Goal: Information Seeking & Learning: Check status

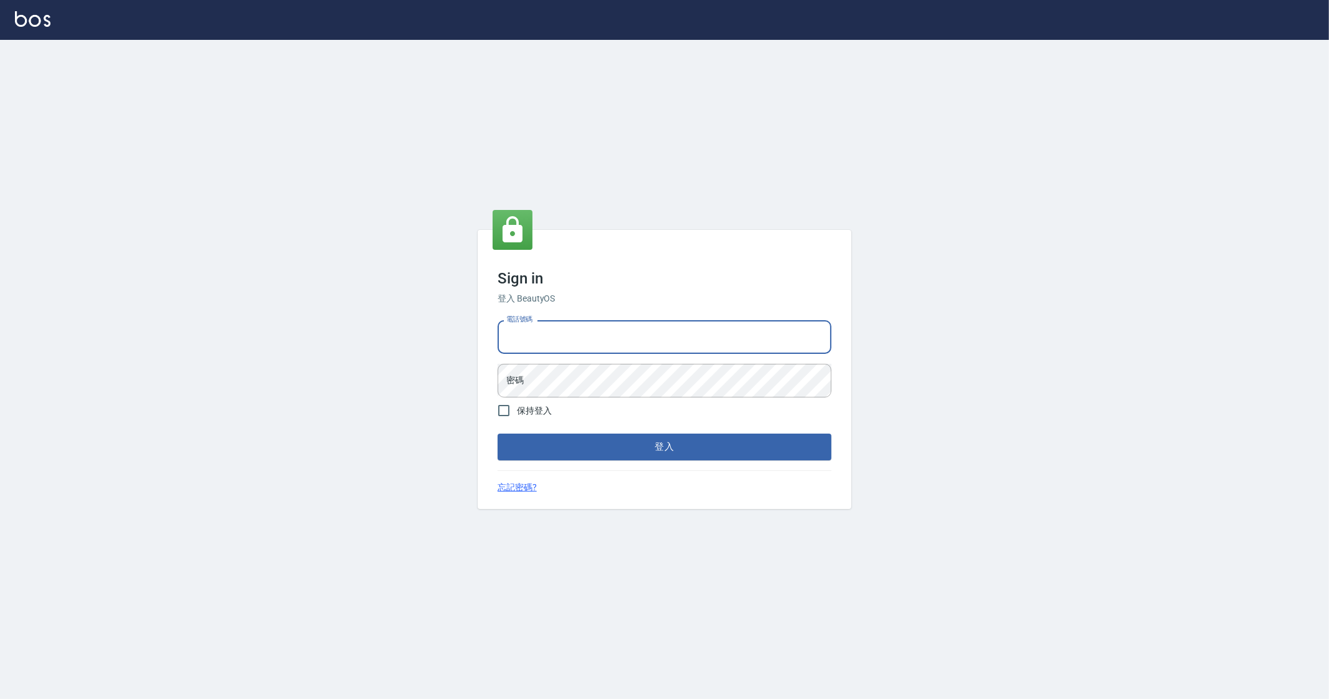
click at [626, 336] on input "電話號碼" at bounding box center [665, 337] width 334 height 34
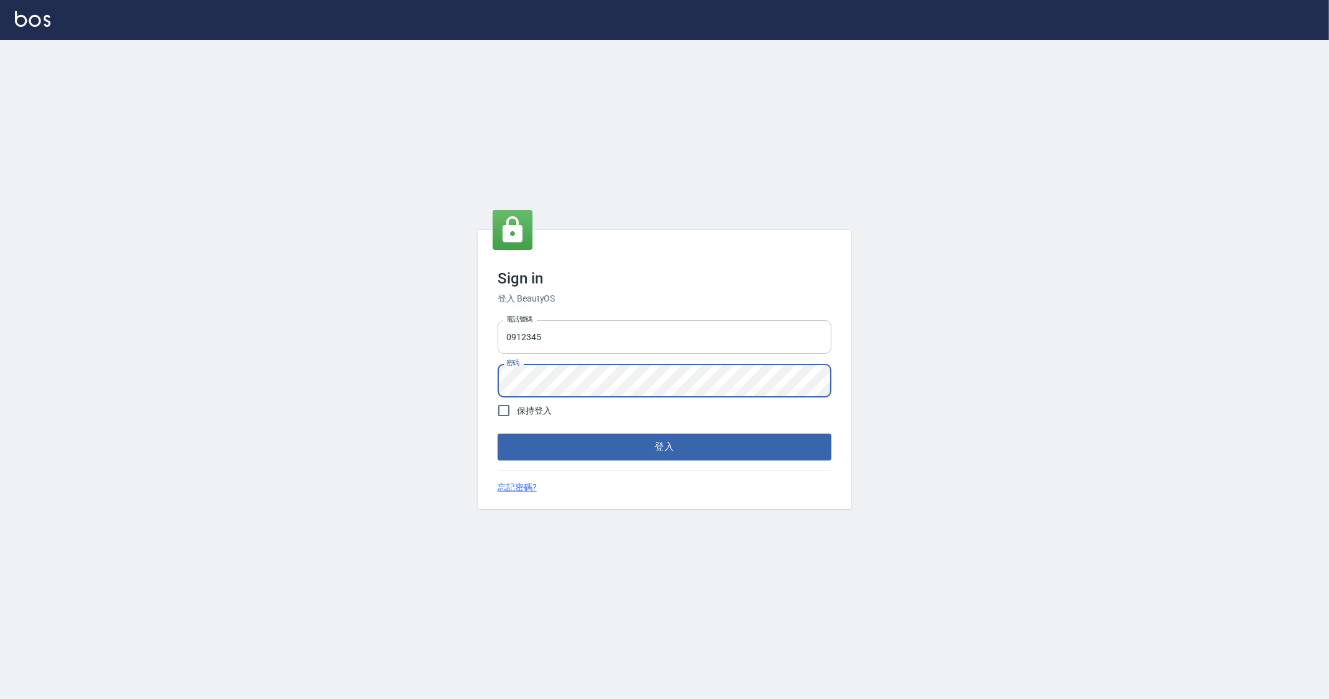
click at [746, 339] on input "0912345" at bounding box center [665, 337] width 334 height 34
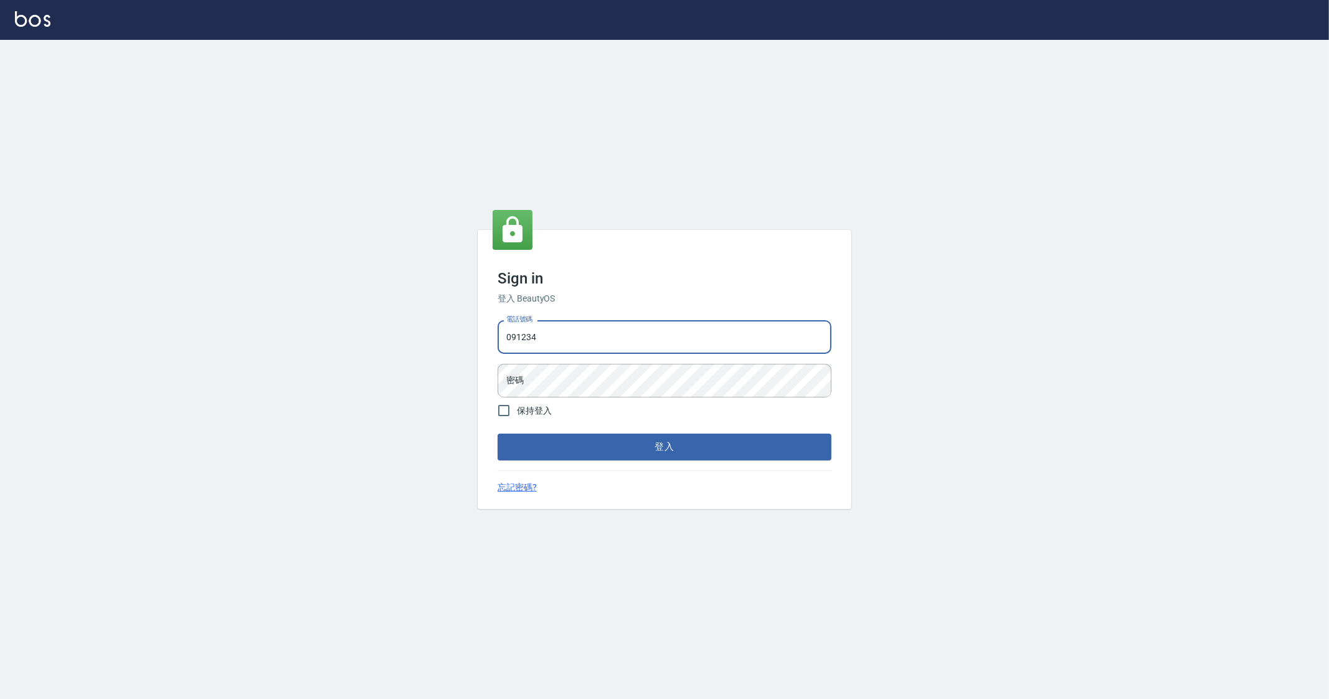
type input "09123451234"
click at [617, 403] on form "電話號碼 09123451234 電話號碼 密碼 密碼 保持登入 登入" at bounding box center [665, 387] width 334 height 144
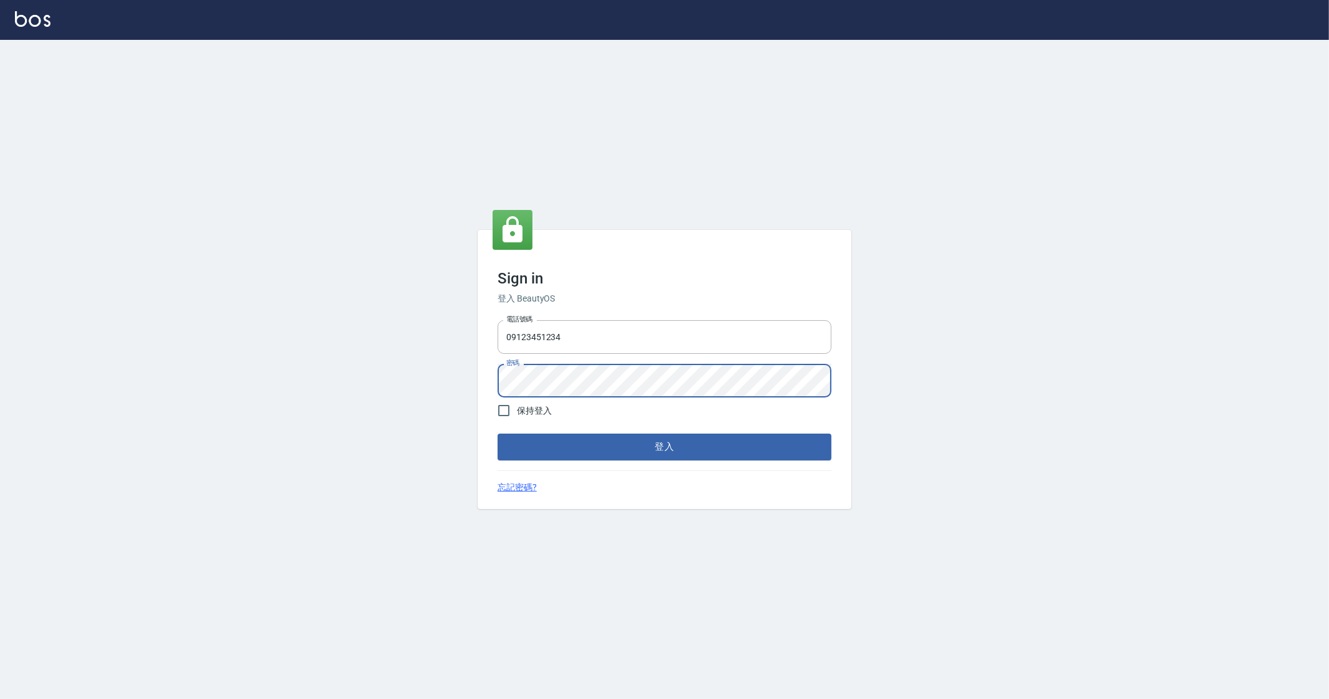
click at [498, 433] on button "登入" at bounding box center [665, 446] width 334 height 26
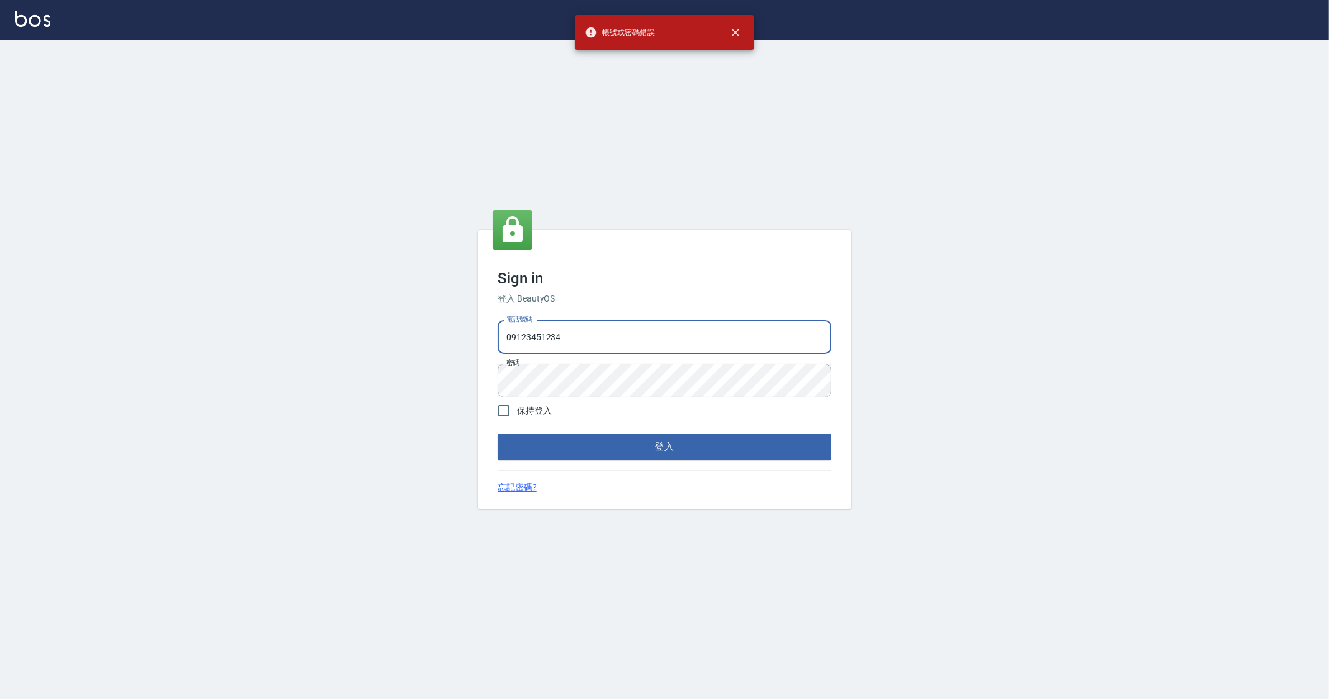
drag, startPoint x: 623, startPoint y: 341, endPoint x: 355, endPoint y: 342, distance: 268.4
click at [355, 342] on div "Sign in 登入 BeautyOS 電話號碼 09123451234 電話號碼 密碼 密碼 保持登入 登入 忘記密碼?" at bounding box center [664, 369] width 1329 height 659
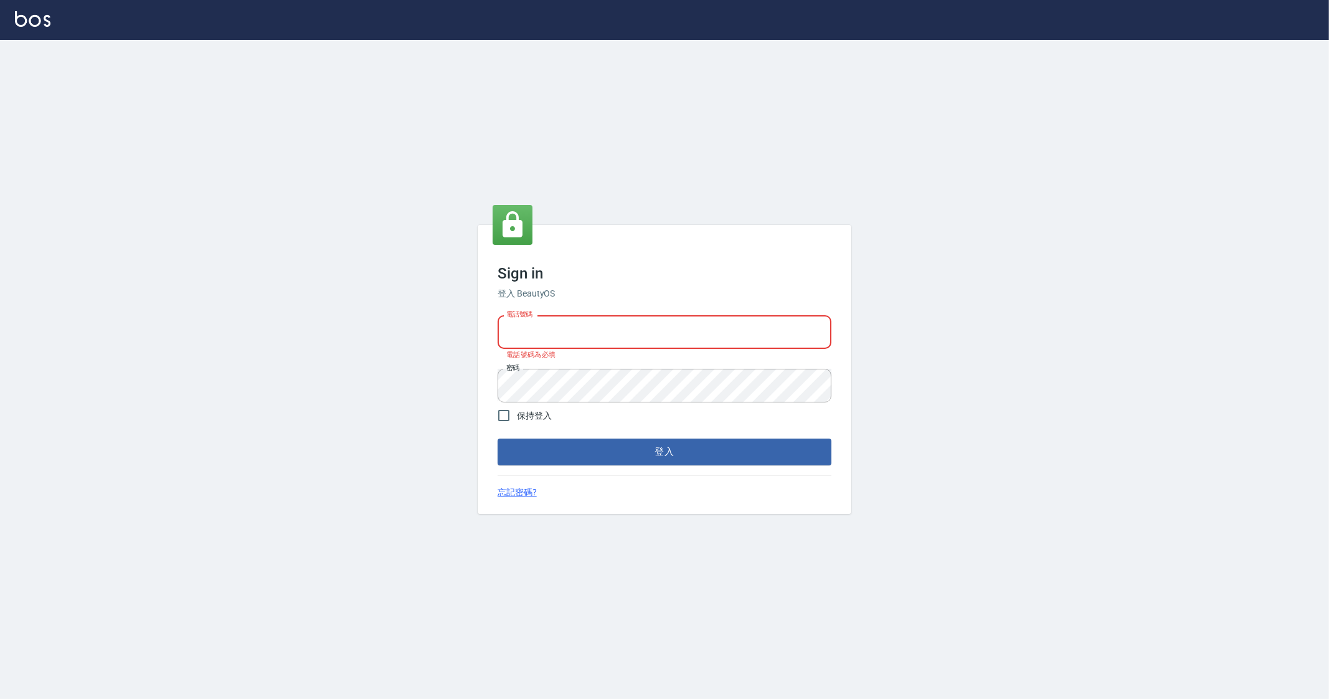
click at [541, 330] on input "電話號碼" at bounding box center [665, 332] width 334 height 34
type input "9990001234567"
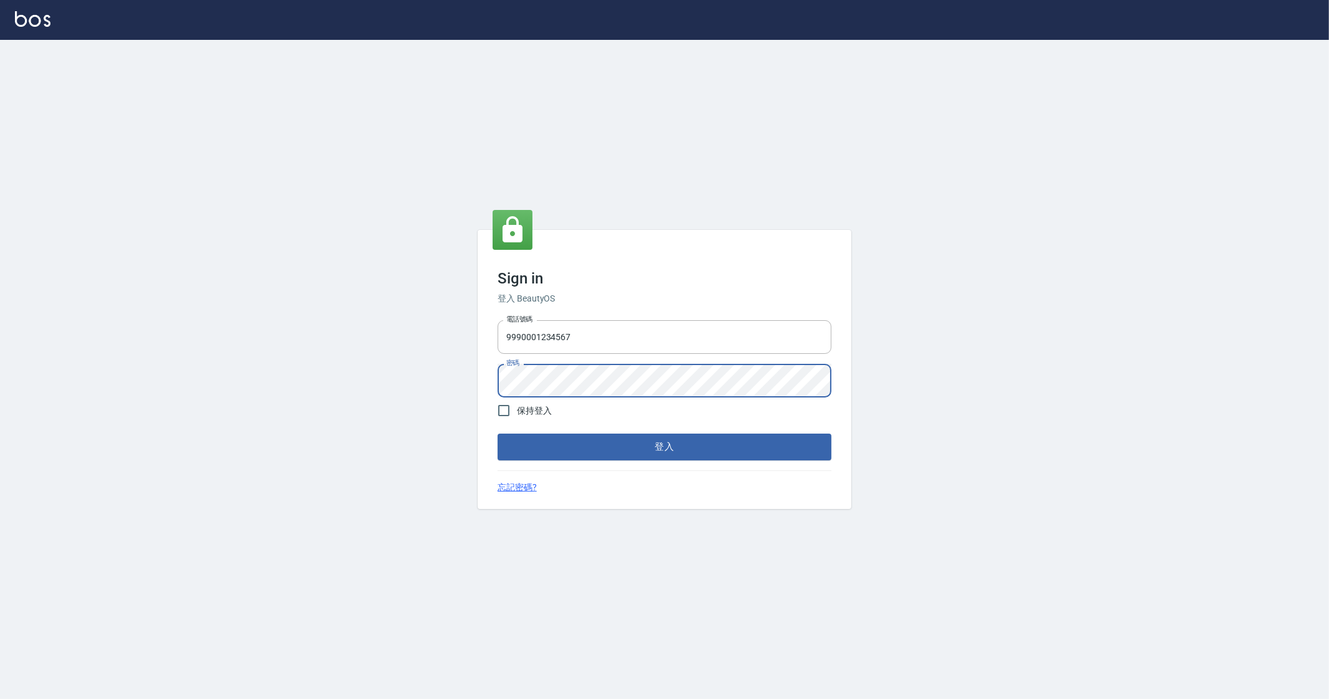
click at [498, 433] on button "登入" at bounding box center [665, 446] width 334 height 26
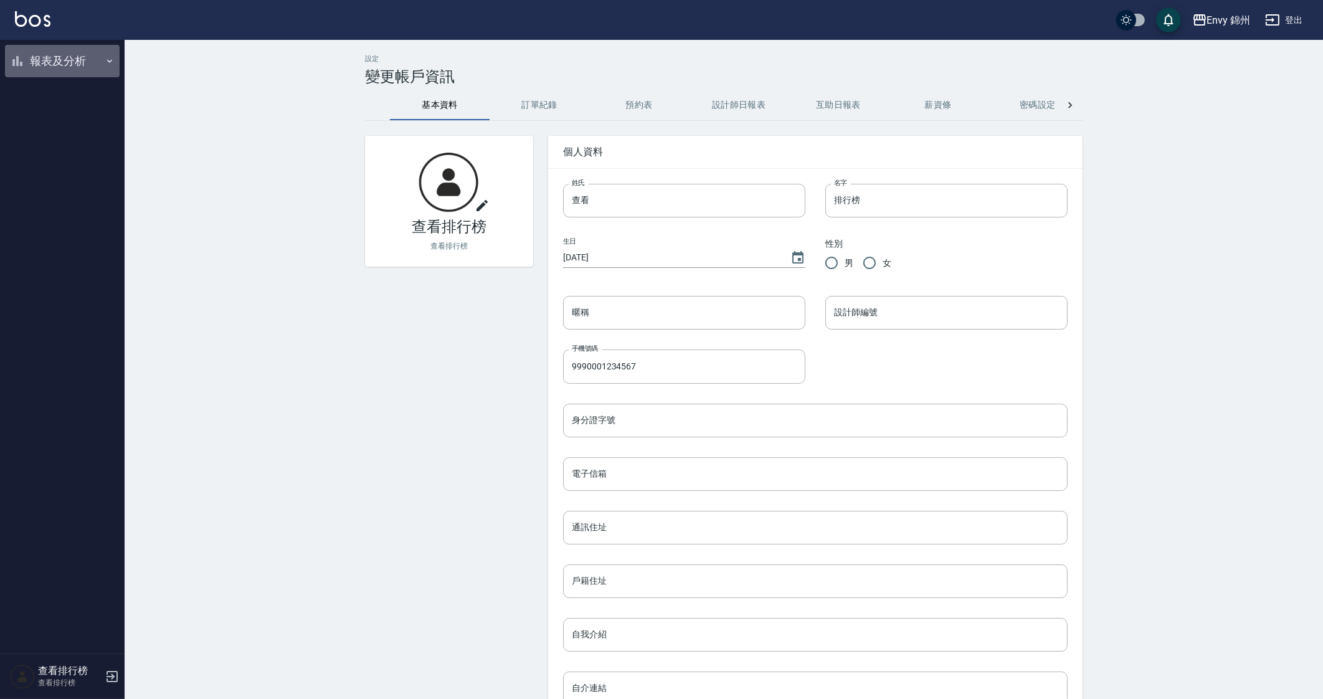
click at [56, 72] on button "報表及分析" at bounding box center [62, 61] width 115 height 32
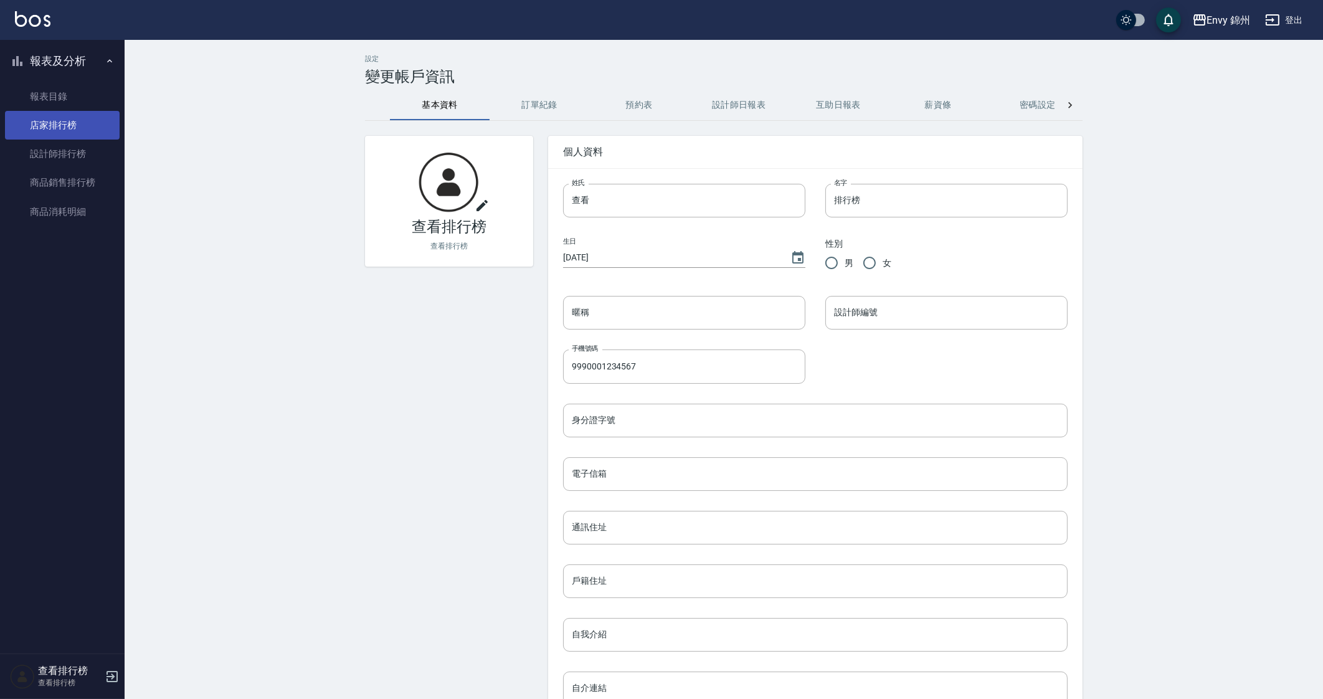
click at [75, 132] on link "店家排行榜" at bounding box center [62, 125] width 115 height 29
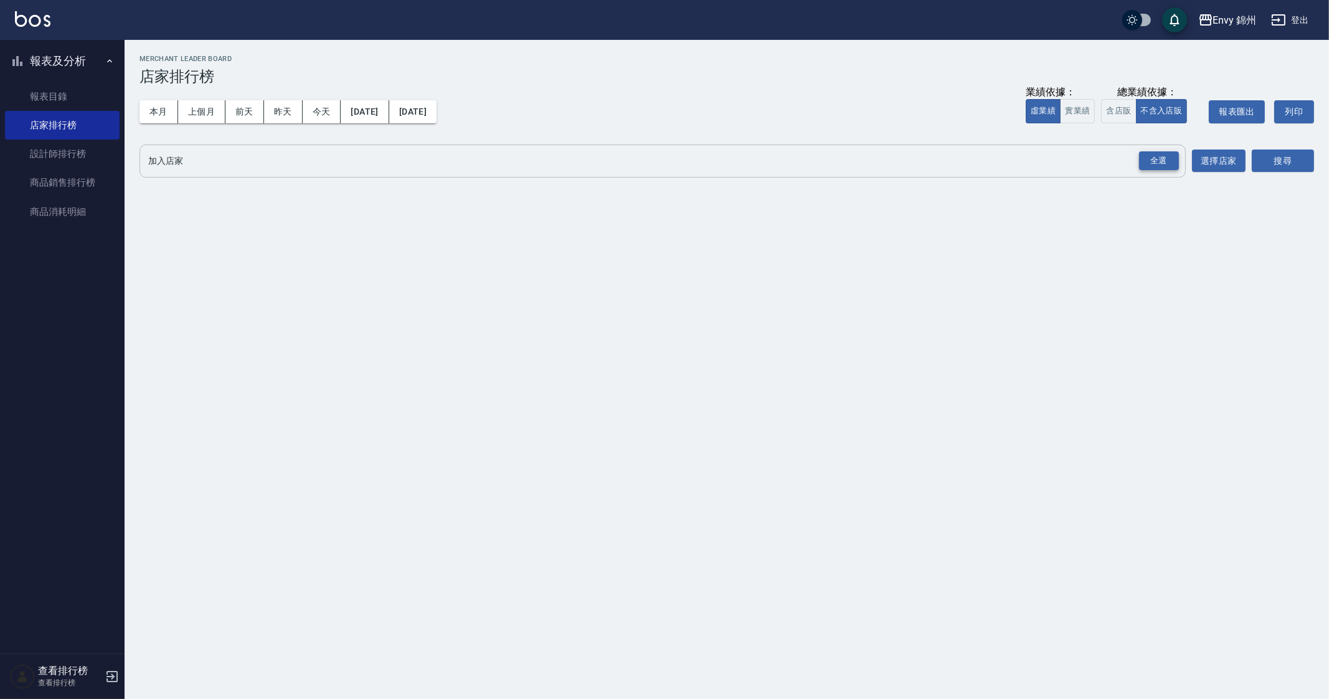
click at [1177, 153] on div "全選" at bounding box center [1159, 160] width 40 height 19
click at [1301, 148] on div "搜尋" at bounding box center [1283, 161] width 62 height 35
click at [1295, 159] on button "搜尋" at bounding box center [1283, 161] width 62 height 23
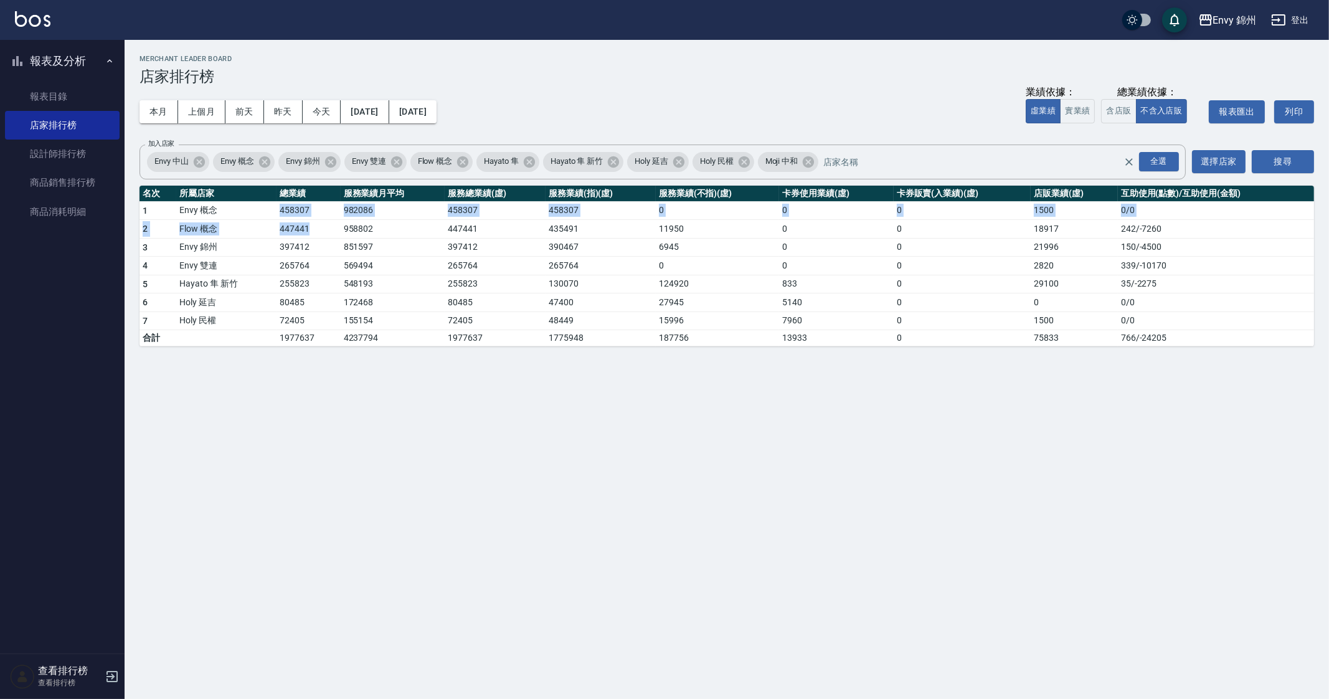
drag, startPoint x: 272, startPoint y: 211, endPoint x: 338, endPoint y: 228, distance: 68.1
click at [338, 228] on tbody "1 Envy 概念 458307 982086 458307 458307 0 0 0 1500 0 / 0 2 Flow 概念 447441 958802 …" at bounding box center [726, 273] width 1175 height 145
click at [311, 267] on td "265764" at bounding box center [309, 266] width 64 height 19
click at [212, 110] on button "上個月" at bounding box center [201, 111] width 47 height 23
click at [1244, 20] on div "Envy 錦州" at bounding box center [1235, 20] width 44 height 16
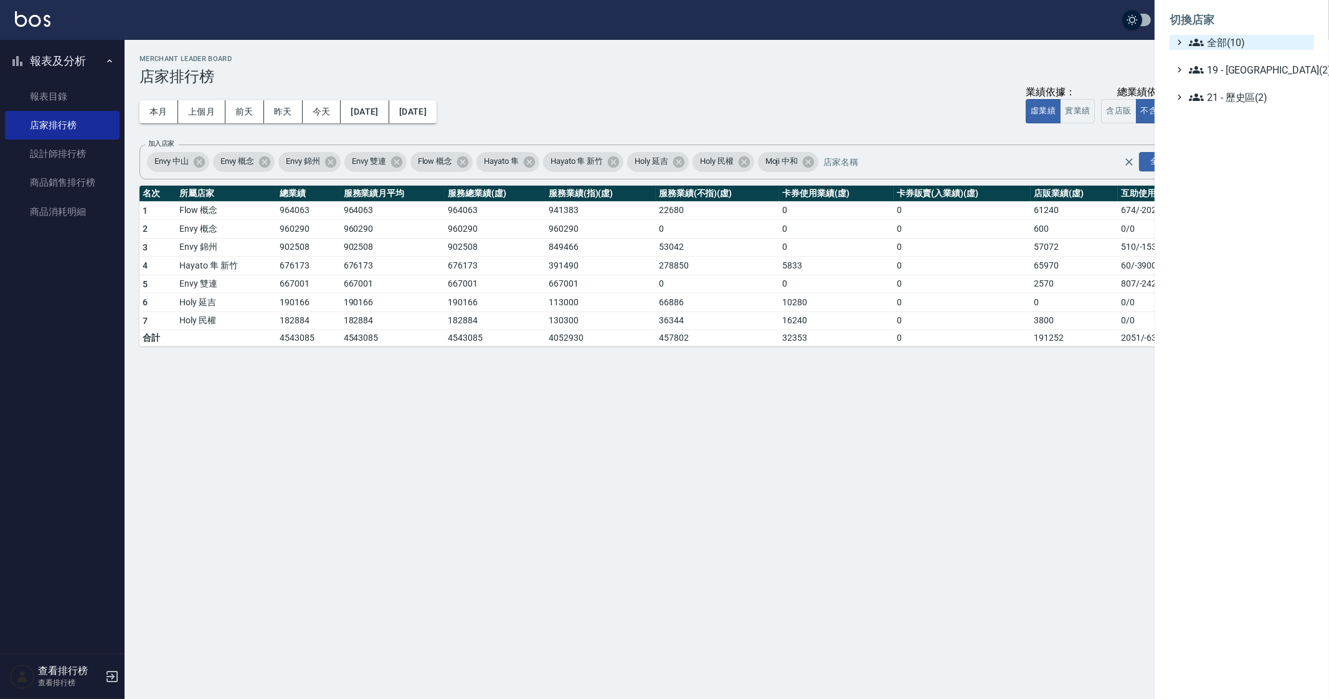
click at [1239, 35] on span "全部(10)" at bounding box center [1249, 42] width 120 height 15
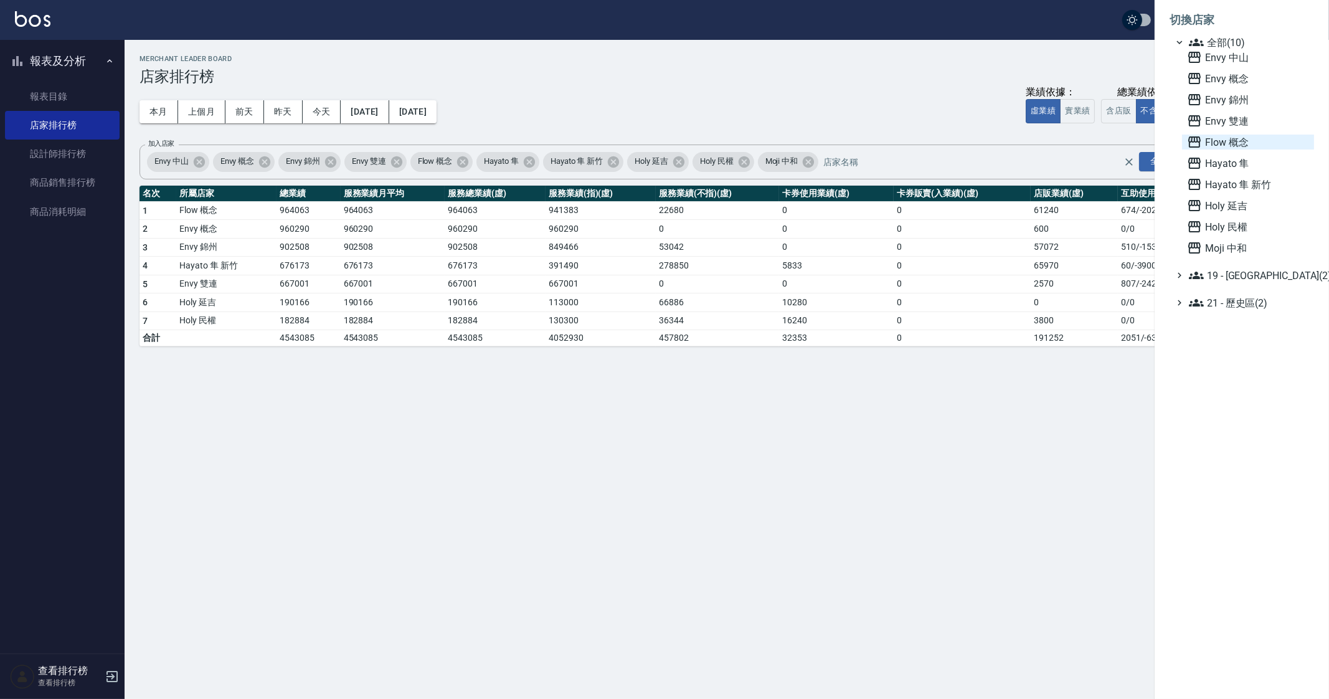
click at [1219, 143] on span "Flow 概念" at bounding box center [1248, 142] width 122 height 15
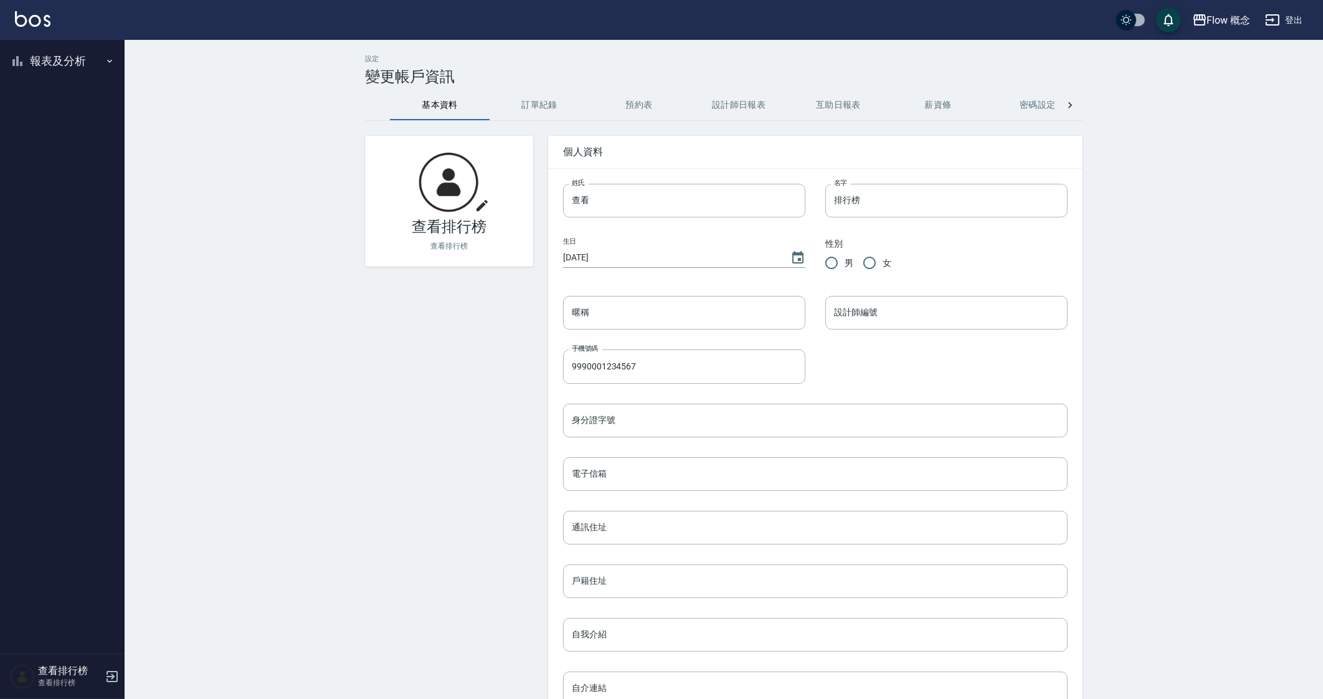
click at [44, 63] on button "報表及分析" at bounding box center [62, 61] width 115 height 32
click at [84, 160] on link "設計師排行榜" at bounding box center [62, 153] width 115 height 29
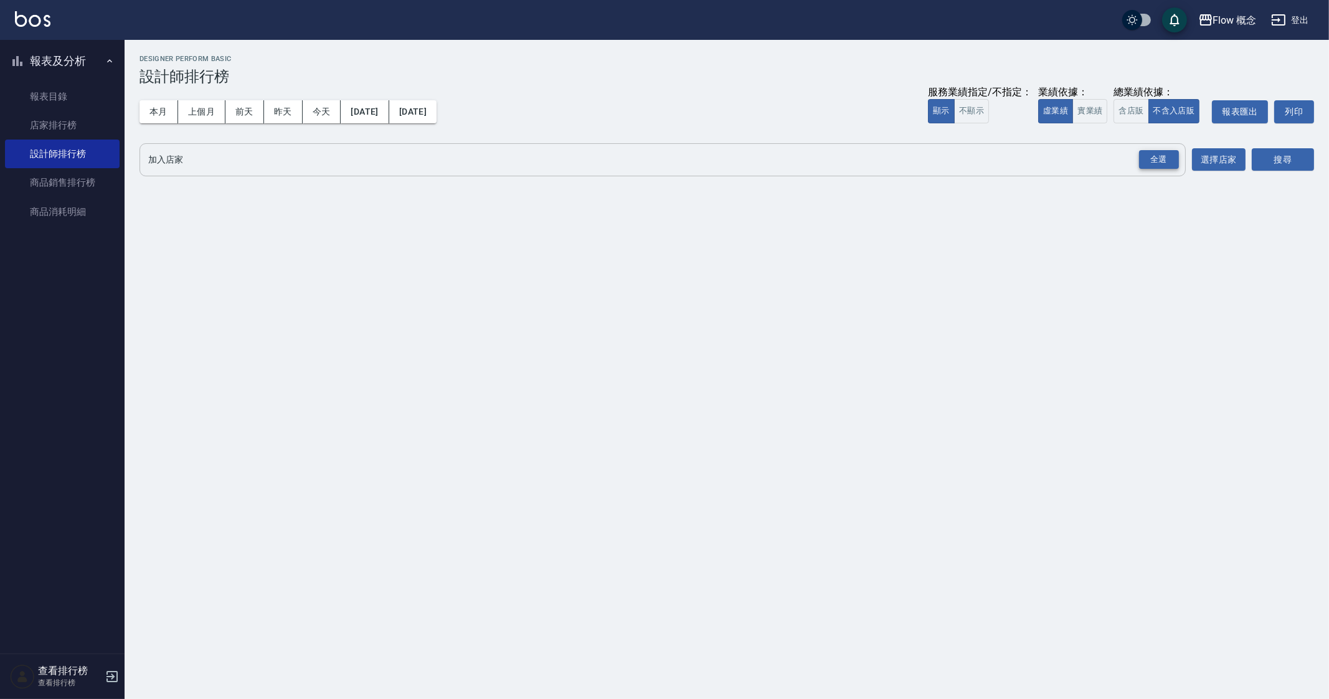
click at [1158, 160] on div "全選" at bounding box center [1159, 159] width 40 height 19
click at [1277, 160] on button "搜尋" at bounding box center [1283, 160] width 62 height 23
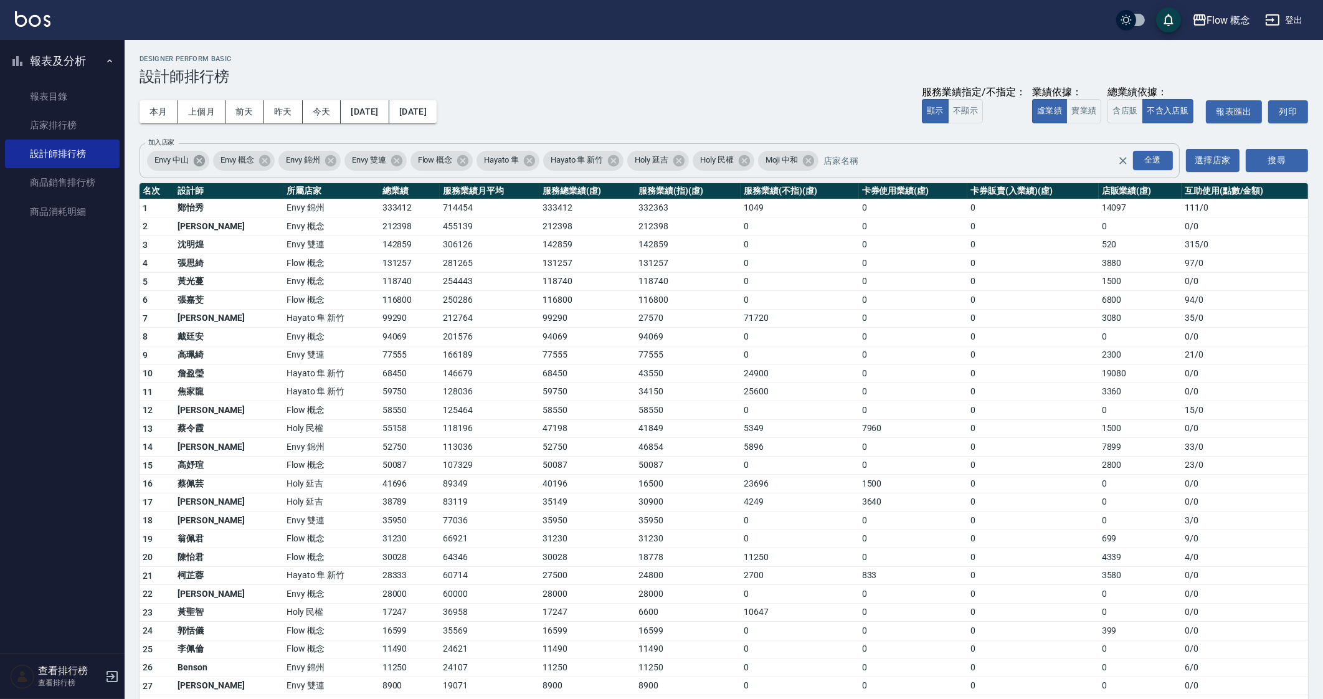
click at [199, 164] on icon at bounding box center [198, 159] width 11 height 11
click at [262, 169] on div "Envy 錦州" at bounding box center [244, 161] width 62 height 20
click at [265, 166] on icon at bounding box center [265, 161] width 14 height 14
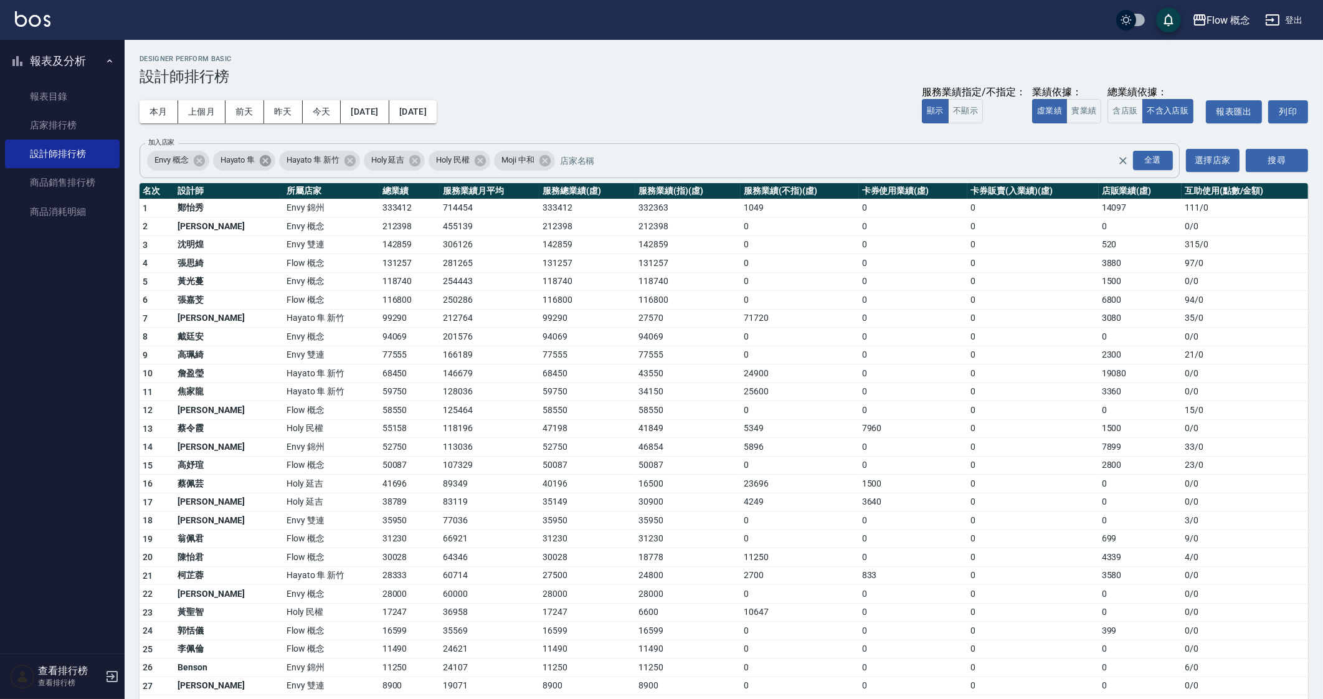
click at [265, 166] on icon at bounding box center [265, 161] width 14 height 14
click at [265, 166] on div "Hayato 隼 新竹" at bounding box center [253, 161] width 80 height 20
click at [283, 157] on icon at bounding box center [283, 159] width 11 height 11
click at [262, 164] on icon at bounding box center [264, 161] width 14 height 14
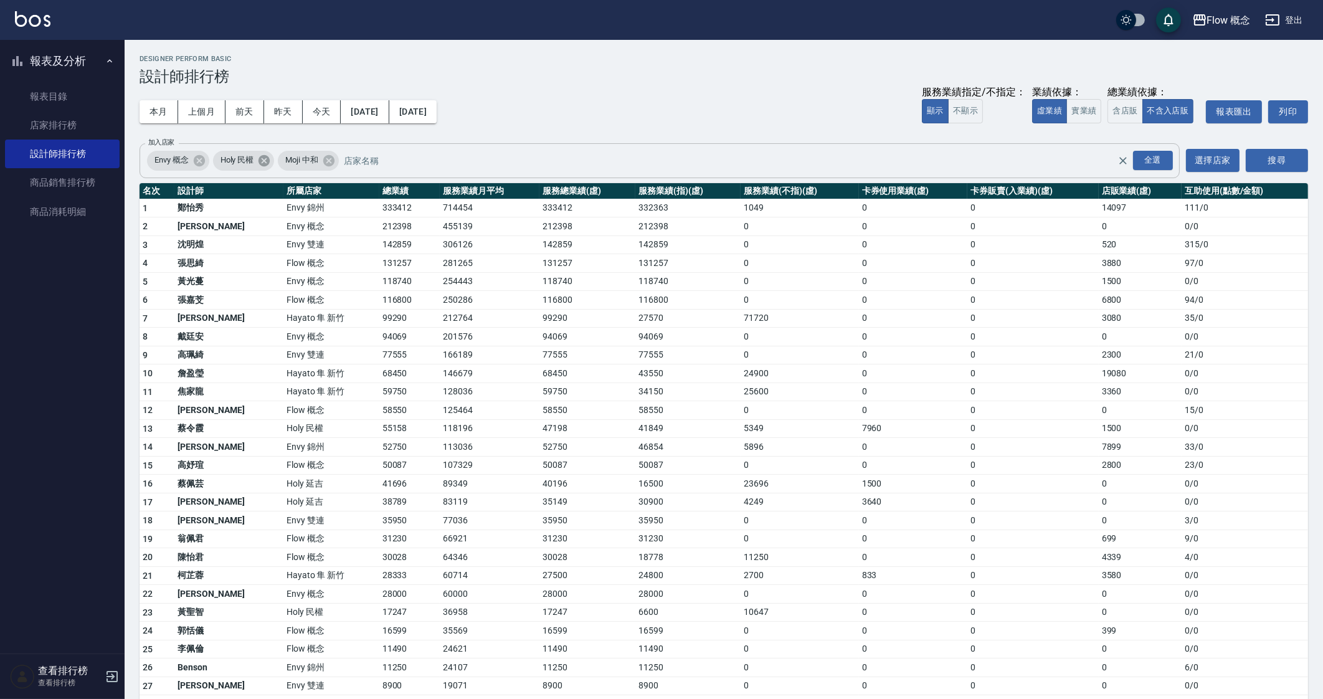
click at [271, 160] on icon at bounding box center [264, 161] width 14 height 14
click at [263, 159] on icon at bounding box center [263, 159] width 11 height 11
click at [1271, 163] on button "搜尋" at bounding box center [1277, 160] width 62 height 23
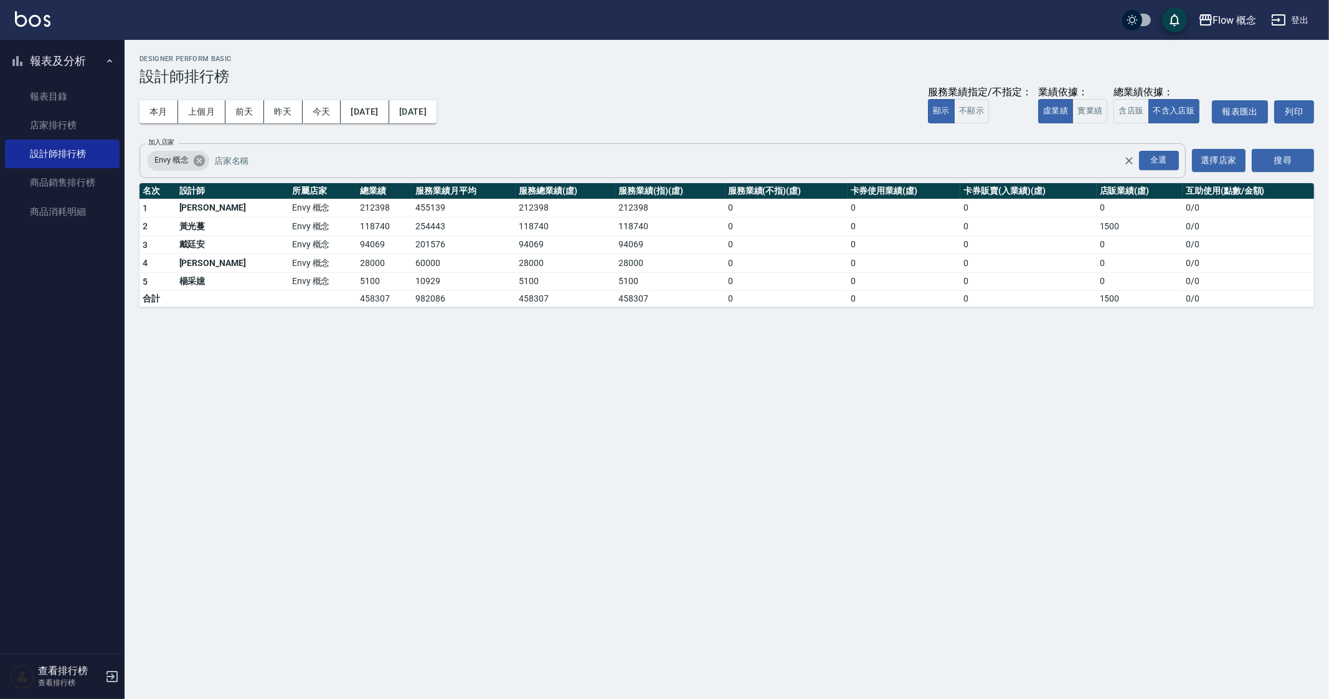
click at [200, 166] on icon at bounding box center [199, 161] width 14 height 14
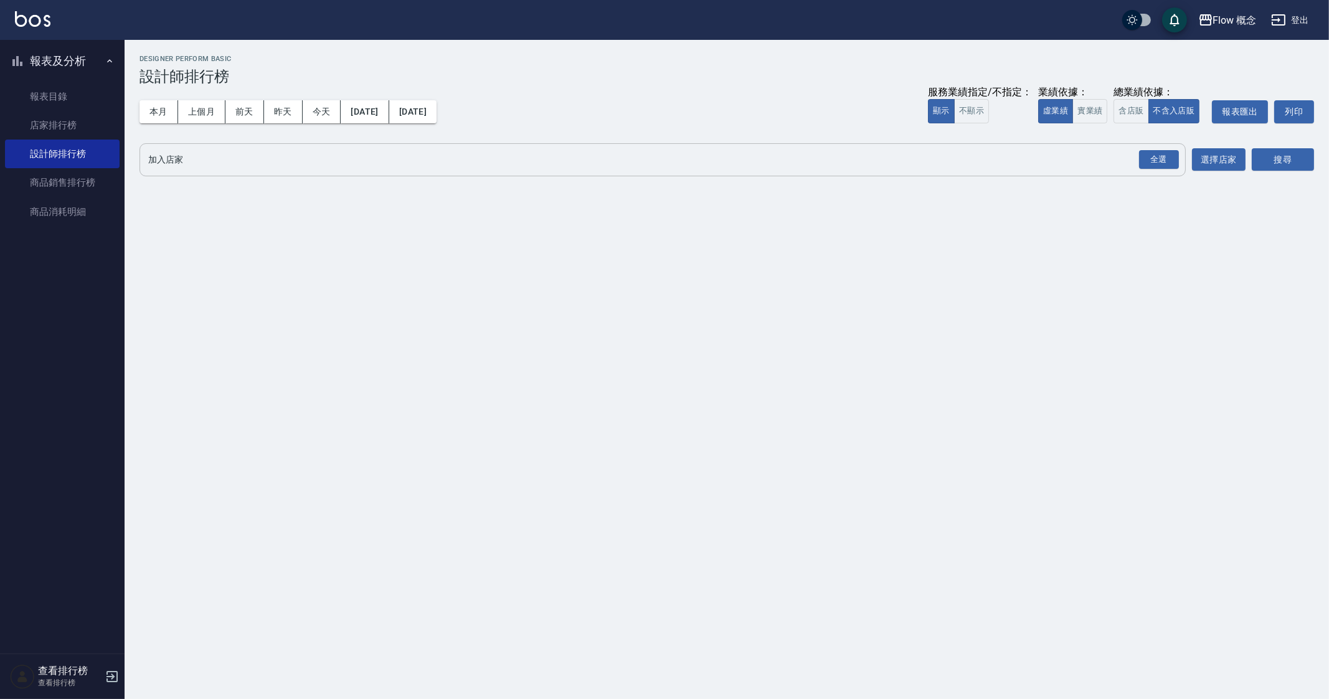
click at [300, 151] on input "加入店家" at bounding box center [653, 160] width 1016 height 22
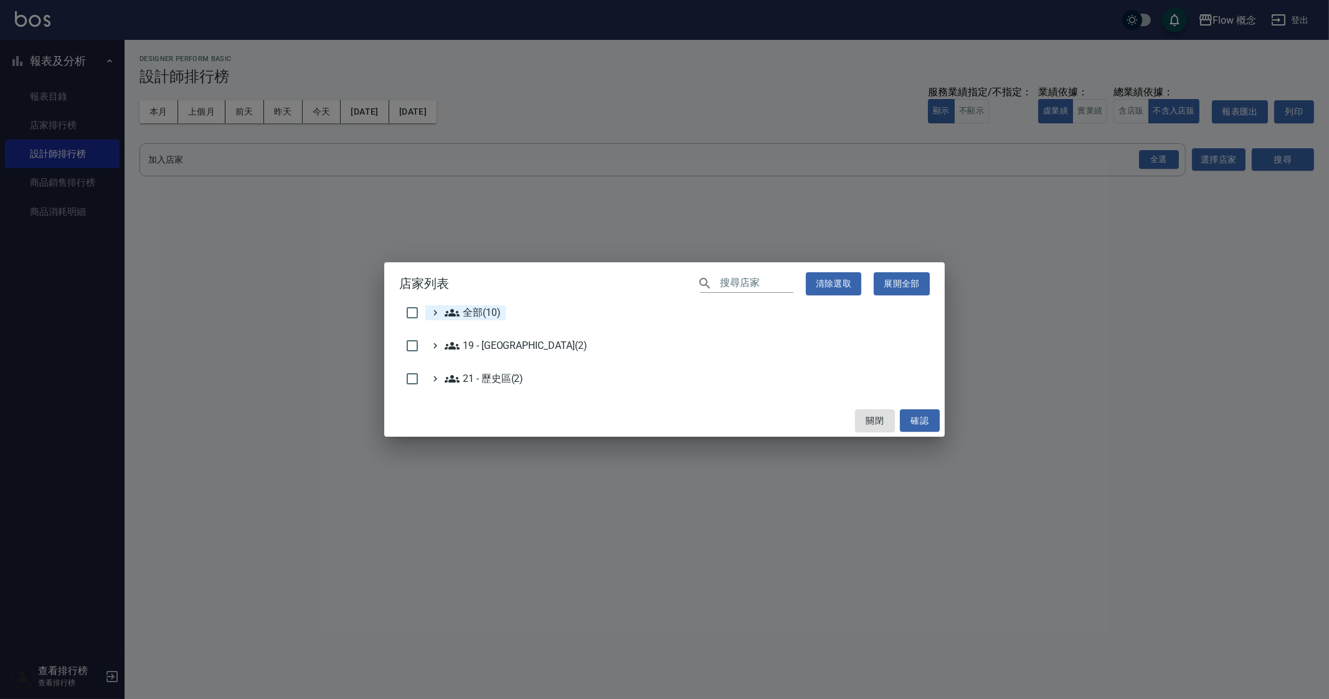
click at [476, 316] on span "全部(10)" at bounding box center [473, 312] width 56 height 15
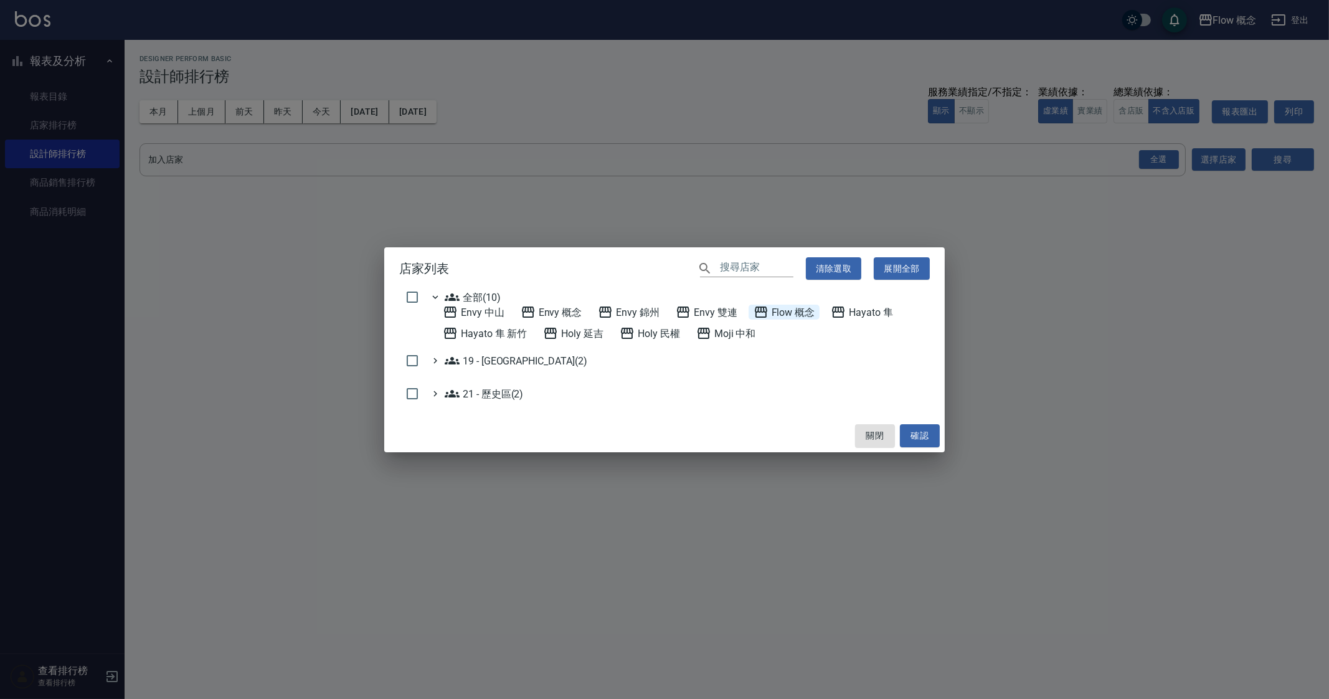
click at [808, 309] on 概念 "Flow 概念" at bounding box center [785, 312] width 62 height 15
click at [916, 428] on button "確認" at bounding box center [920, 435] width 40 height 23
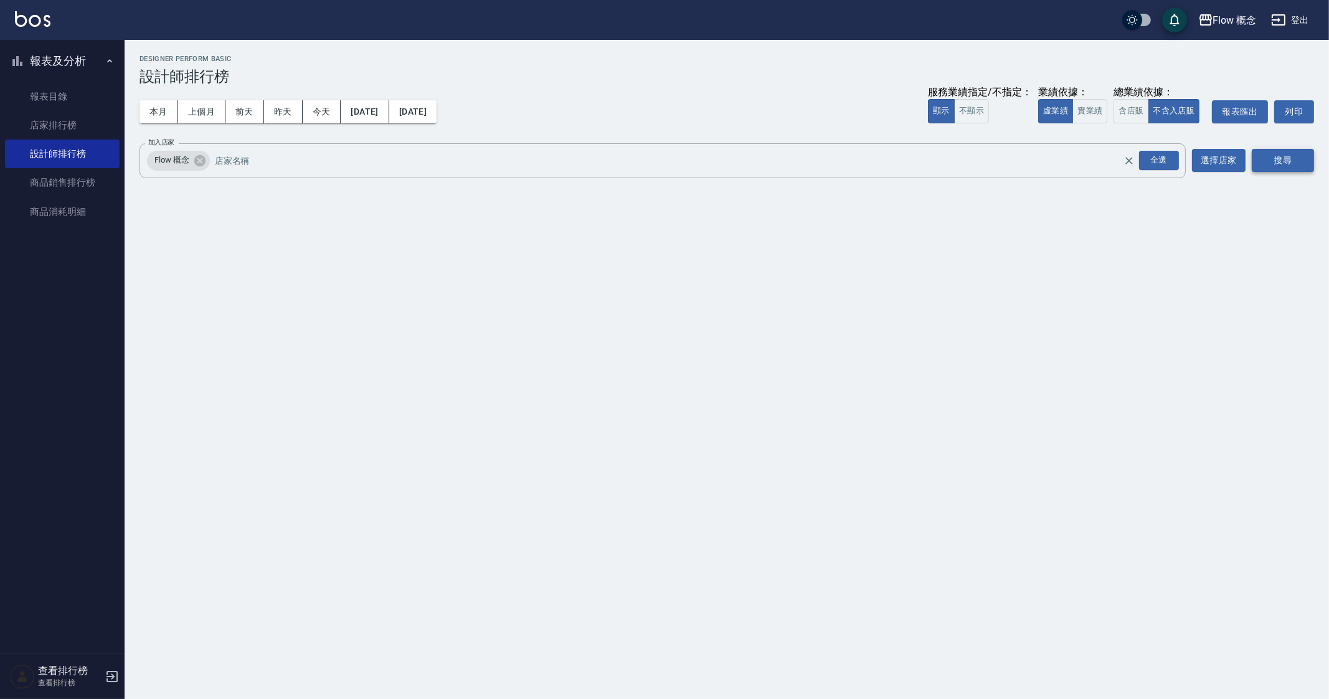
click at [1286, 165] on button "搜尋" at bounding box center [1283, 160] width 62 height 23
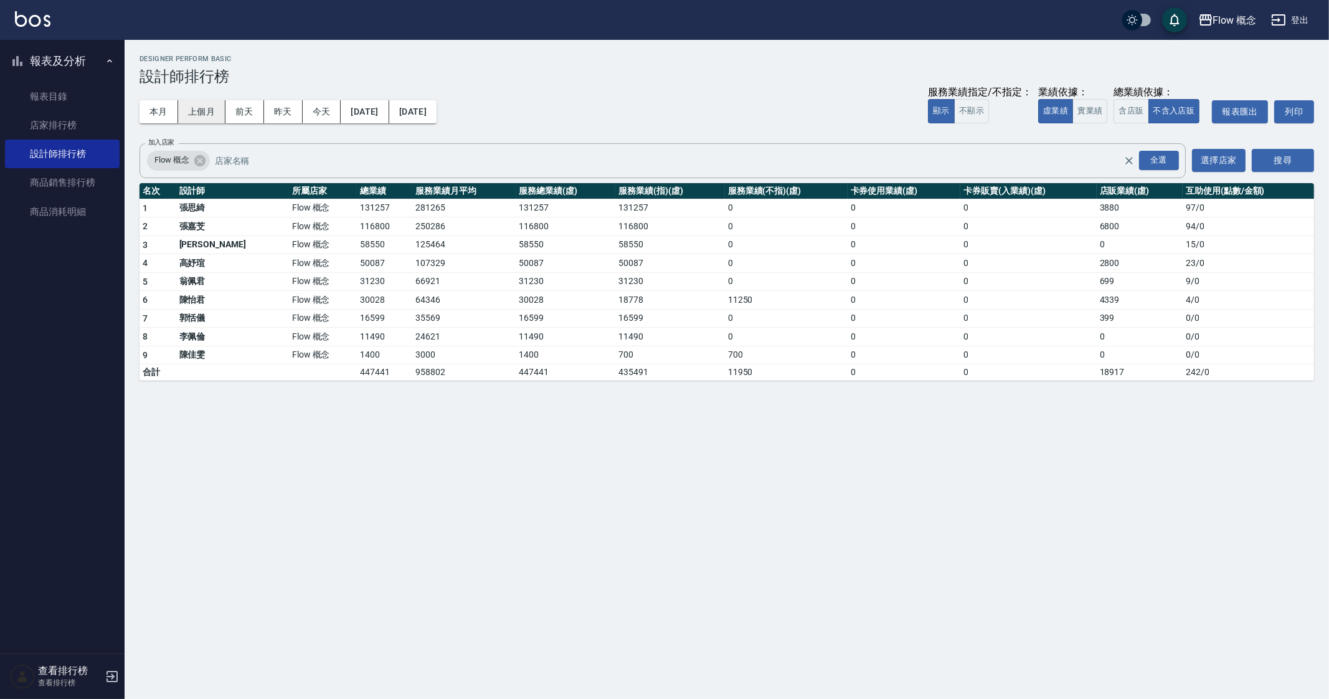
click at [190, 111] on button "上個月" at bounding box center [201, 111] width 47 height 23
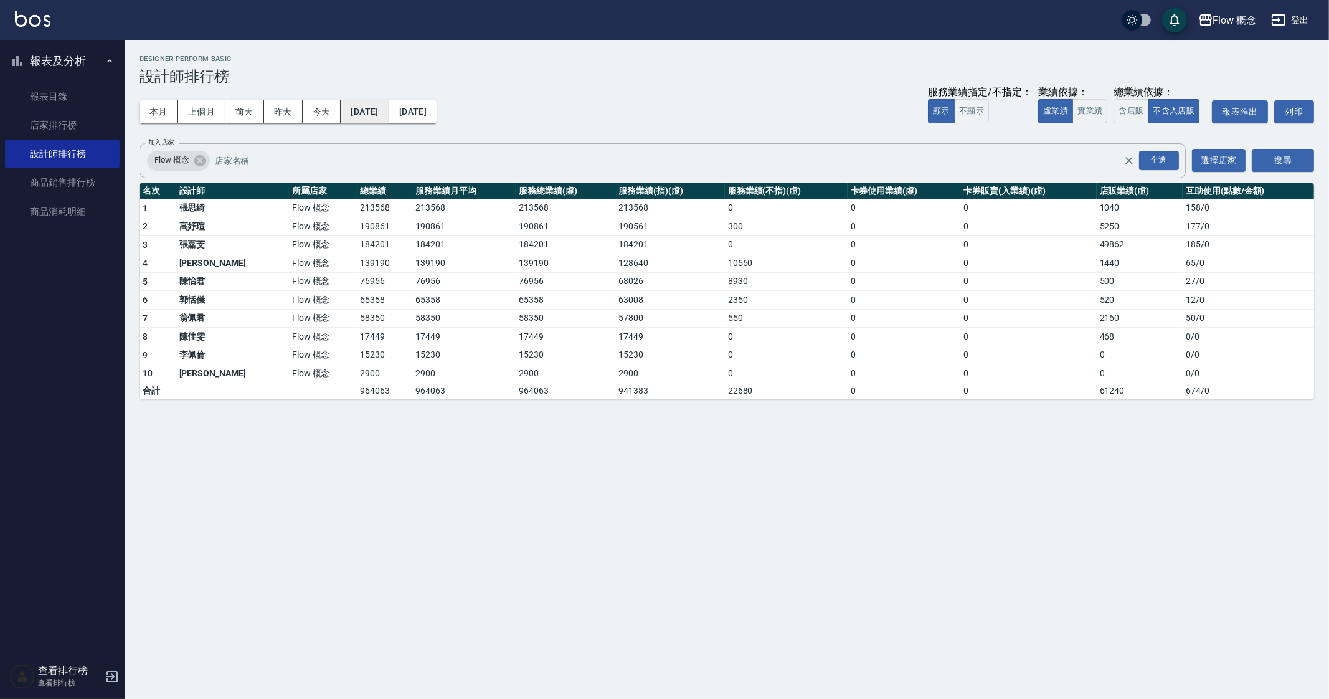
click at [389, 114] on button "[DATE]" at bounding box center [365, 111] width 48 height 23
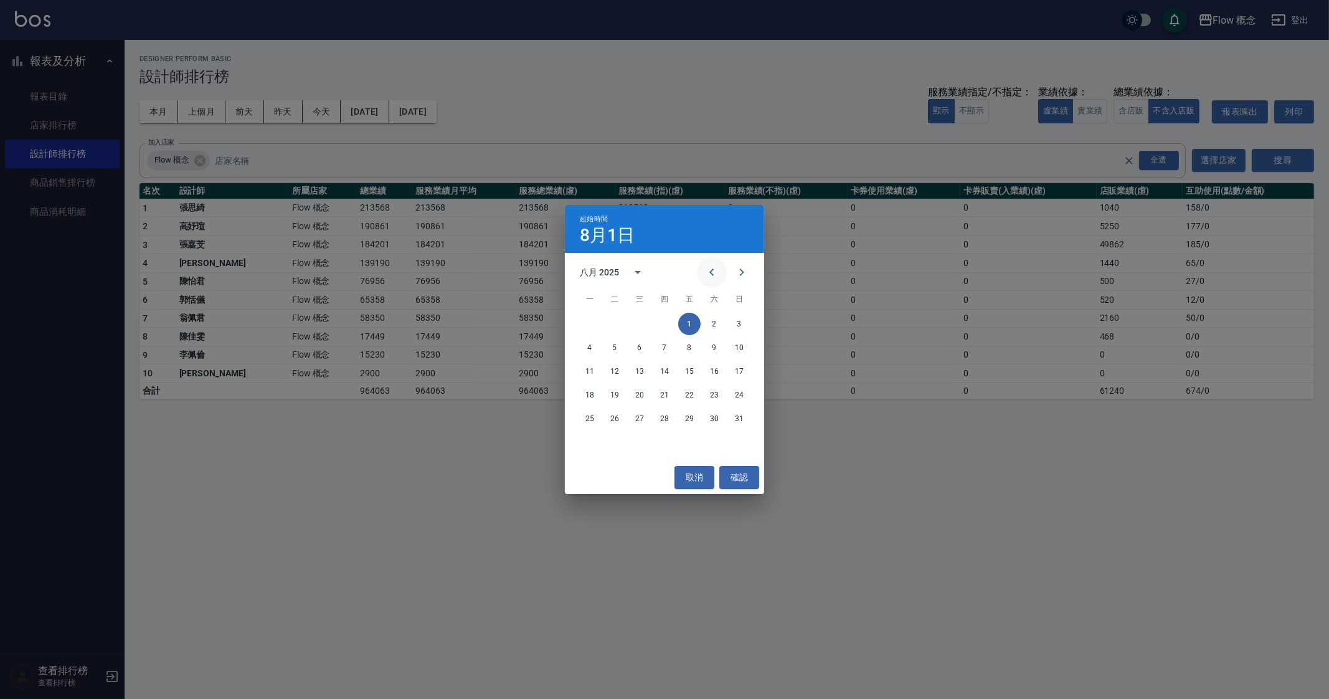
click at [712, 275] on icon "Previous month" at bounding box center [711, 272] width 15 height 15
click at [622, 321] on button "1" at bounding box center [614, 324] width 22 height 22
click at [318, 488] on div "結束時間 8月31日 八月 2025 一 二 三 四 五 六 日 1 2 3 4 5 6 7 8 9 10 11 12 13 14 15 16 17 18 1…" at bounding box center [664, 349] width 1329 height 699
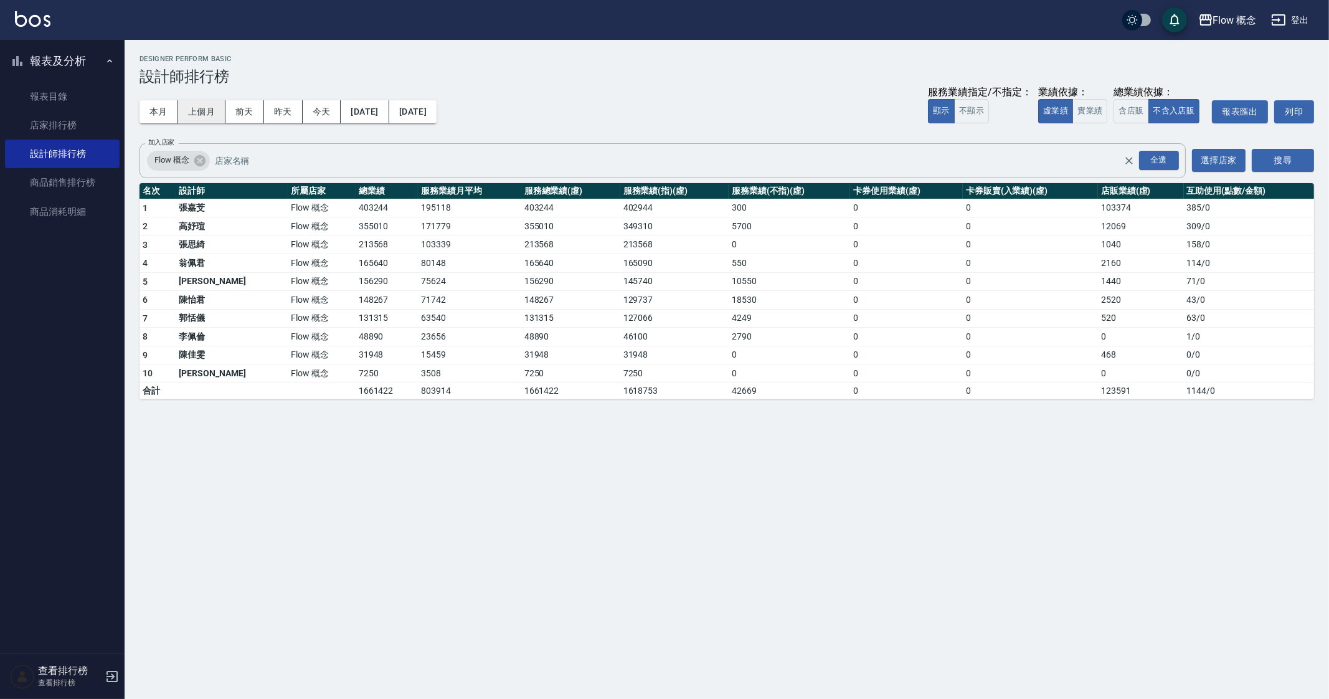
click at [197, 116] on button "上個月" at bounding box center [201, 111] width 47 height 23
click at [739, 537] on div "Flow 概念 [DATE] - [DATE] 設計師排行榜 列印時間： [DATE][PHONE_NUMBER]:51 Designer Perform B…" at bounding box center [664, 349] width 1329 height 699
click at [825, 546] on div "Flow 概念 [DATE] - [DATE] 設計師排行榜 列印時間： [DATE][PHONE_NUMBER]:51 Designer Perform B…" at bounding box center [664, 349] width 1329 height 699
click at [358, 487] on div "Flow 概念 [DATE] - [DATE] 設計師排行榜 列印時間： [DATE][PHONE_NUMBER]:51 Designer Perform B…" at bounding box center [664, 349] width 1329 height 699
